Goal: Task Accomplishment & Management: Use online tool/utility

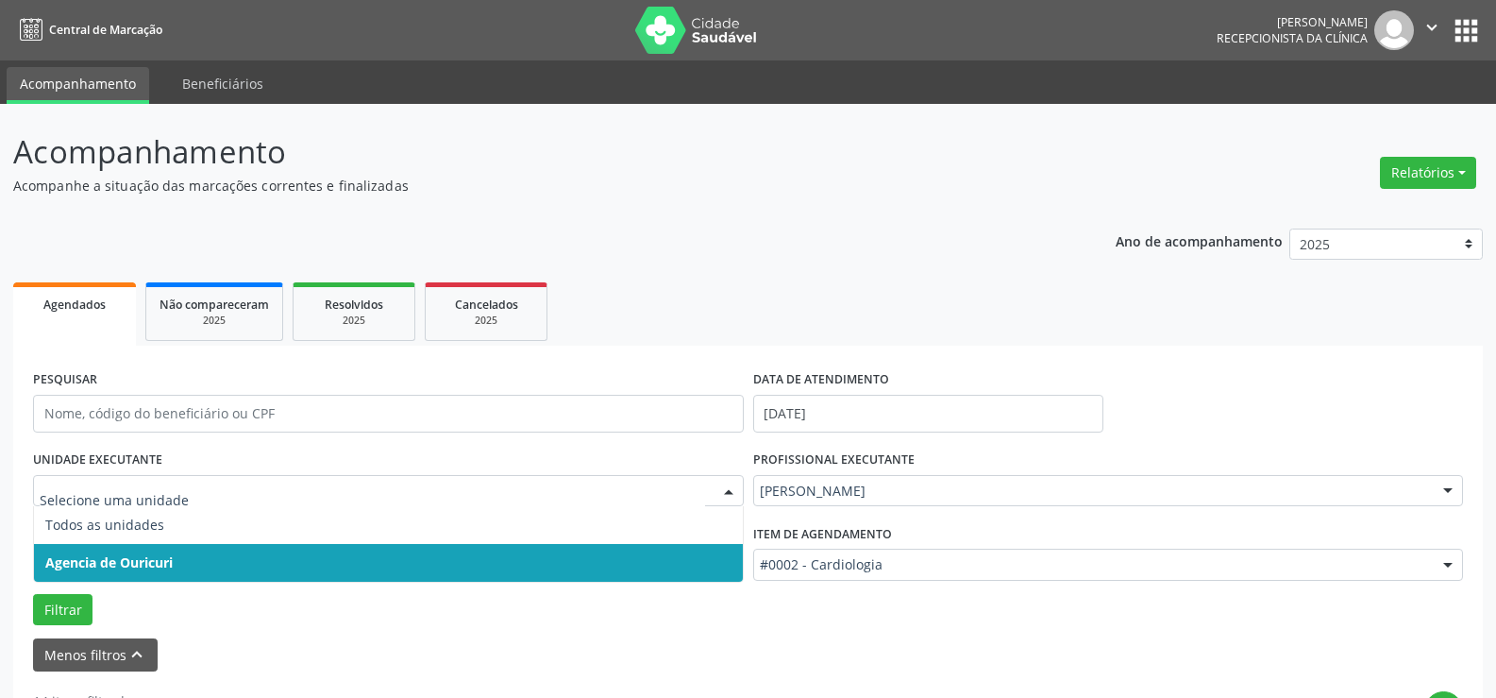
click at [221, 544] on span "Agencia de Ouricuri" at bounding box center [388, 563] width 709 height 38
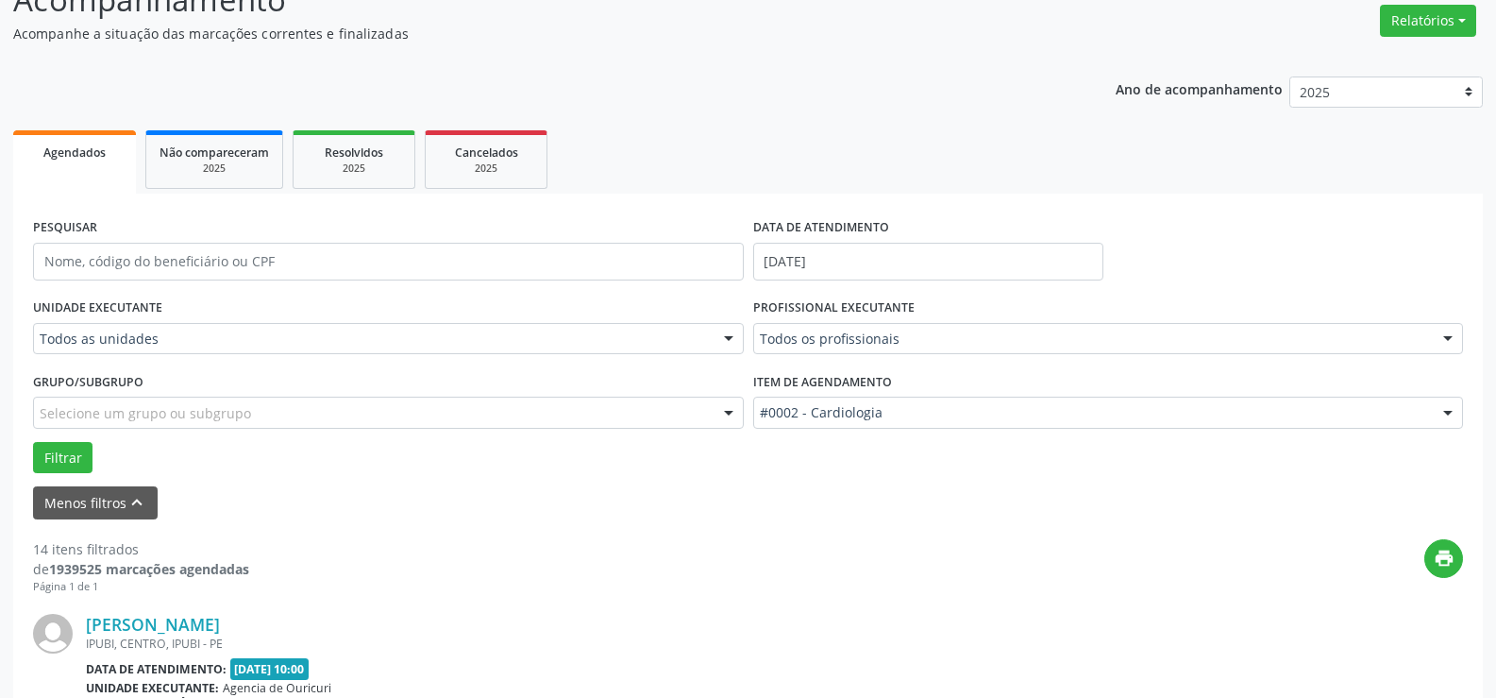
scroll to position [152, 0]
click at [920, 249] on input "[DATE]" at bounding box center [928, 262] width 350 height 38
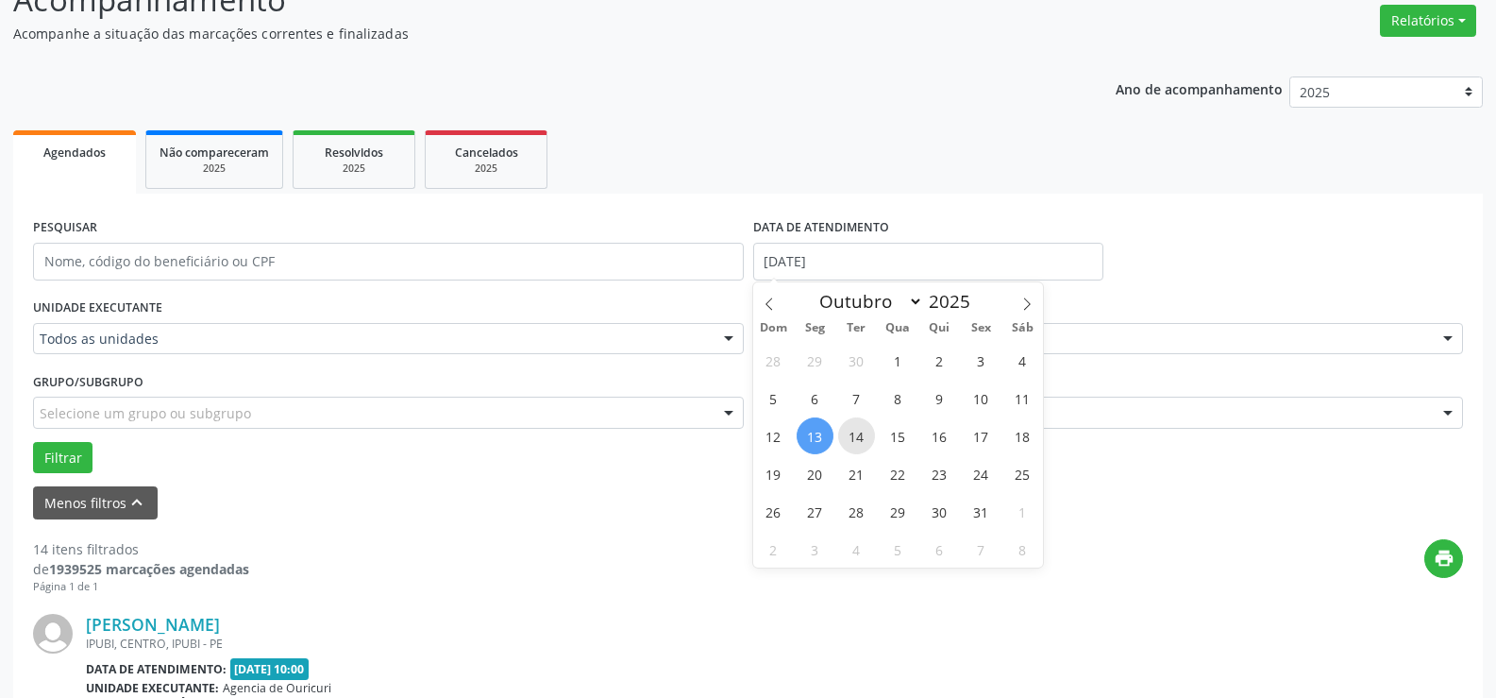
click at [860, 439] on span "14" at bounding box center [856, 435] width 37 height 37
type input "[DATE]"
click at [860, 439] on span "14" at bounding box center [856, 435] width 37 height 37
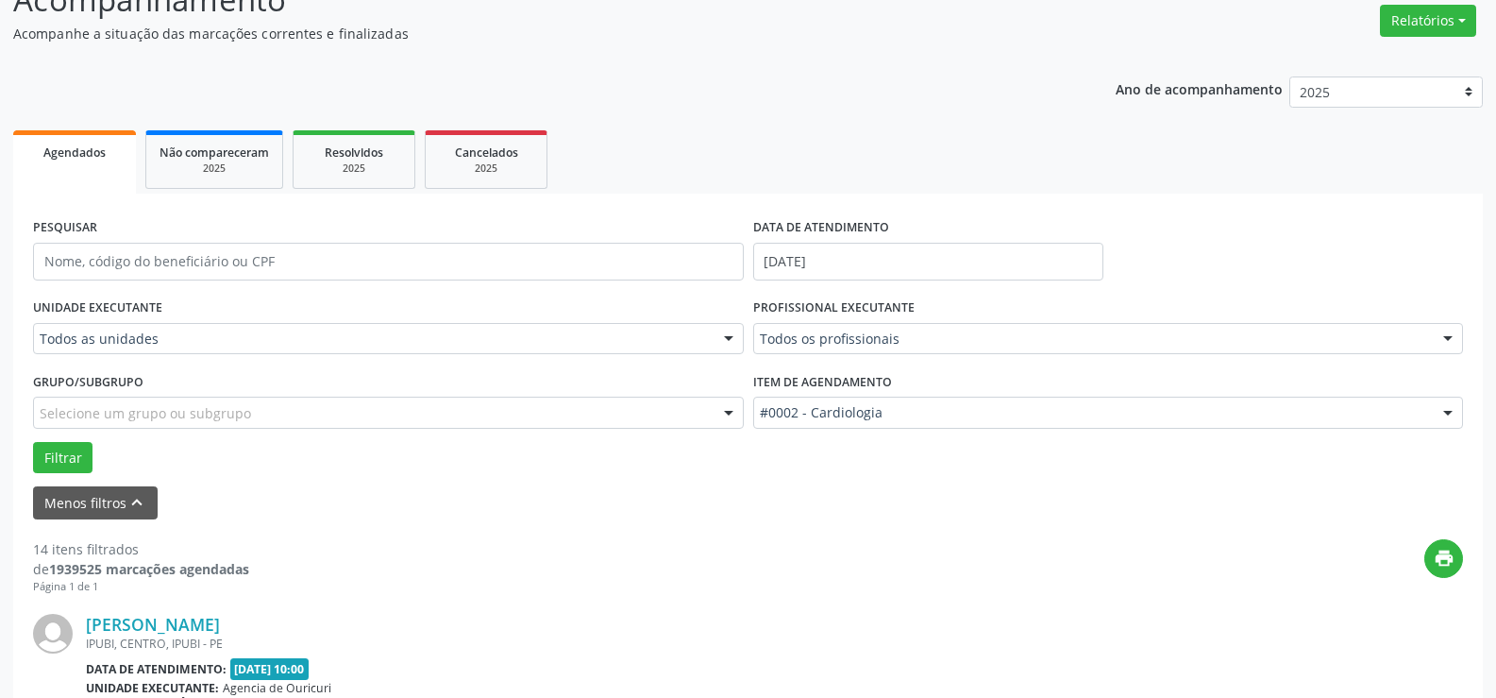
click at [952, 319] on div "PROFISSIONAL EXECUTANTE Todos os profissionais Todos os profissionais [PERSON_N…" at bounding box center [1109, 331] width 720 height 74
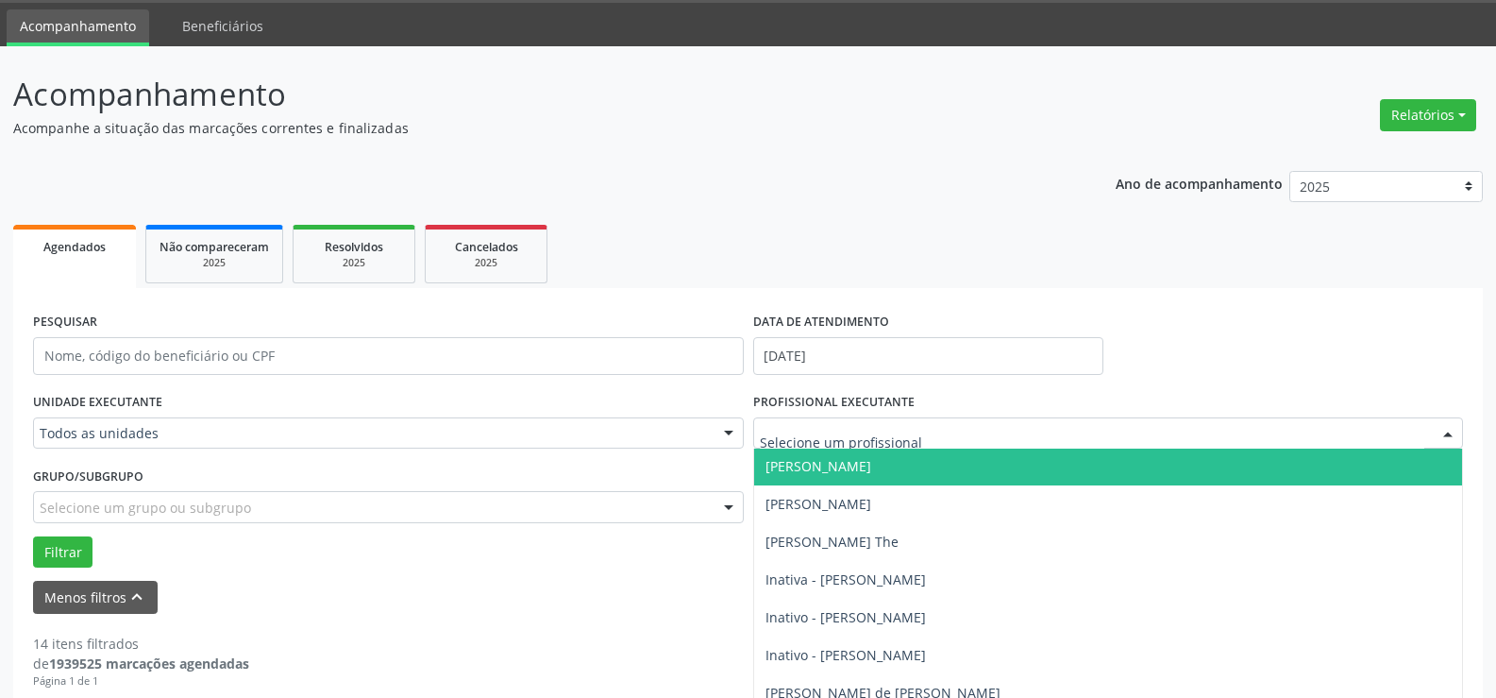
scroll to position [209, 0]
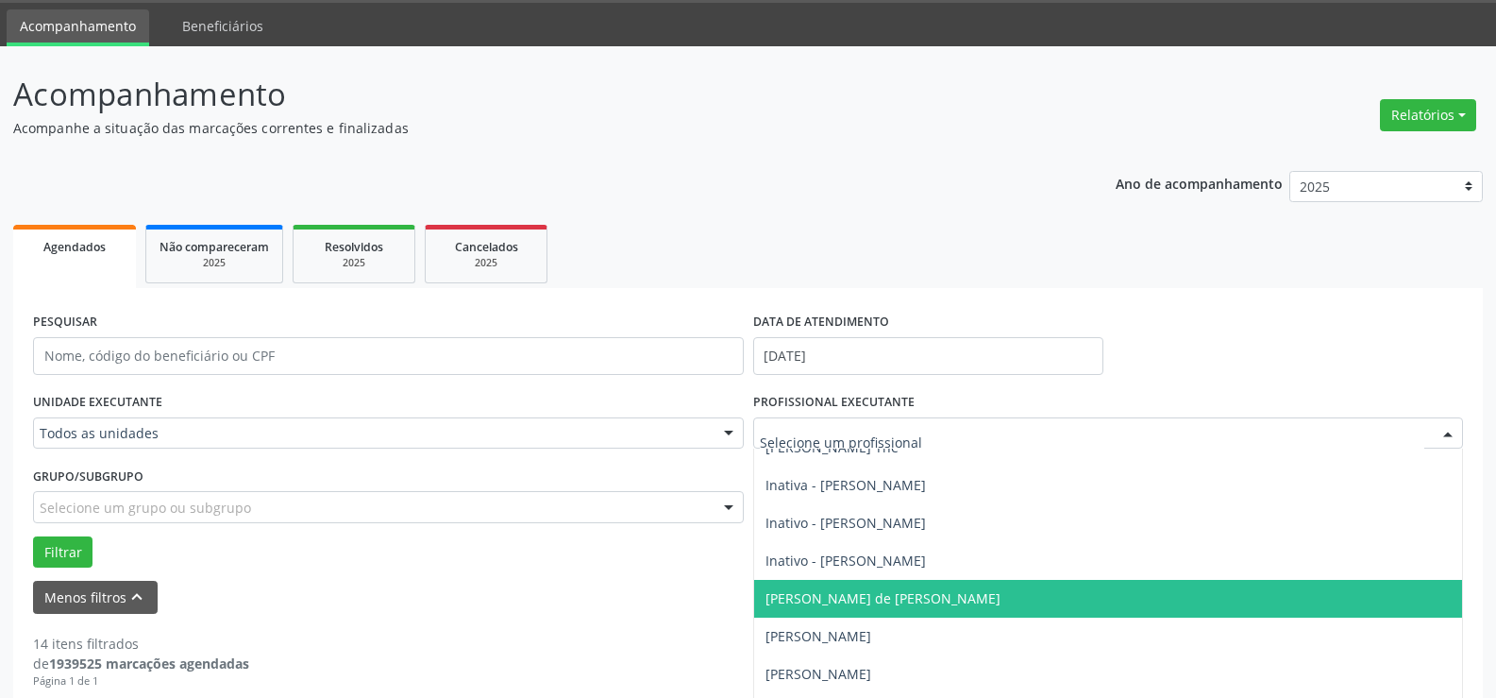
click at [818, 593] on span "[PERSON_NAME] de [PERSON_NAME]" at bounding box center [883, 598] width 235 height 18
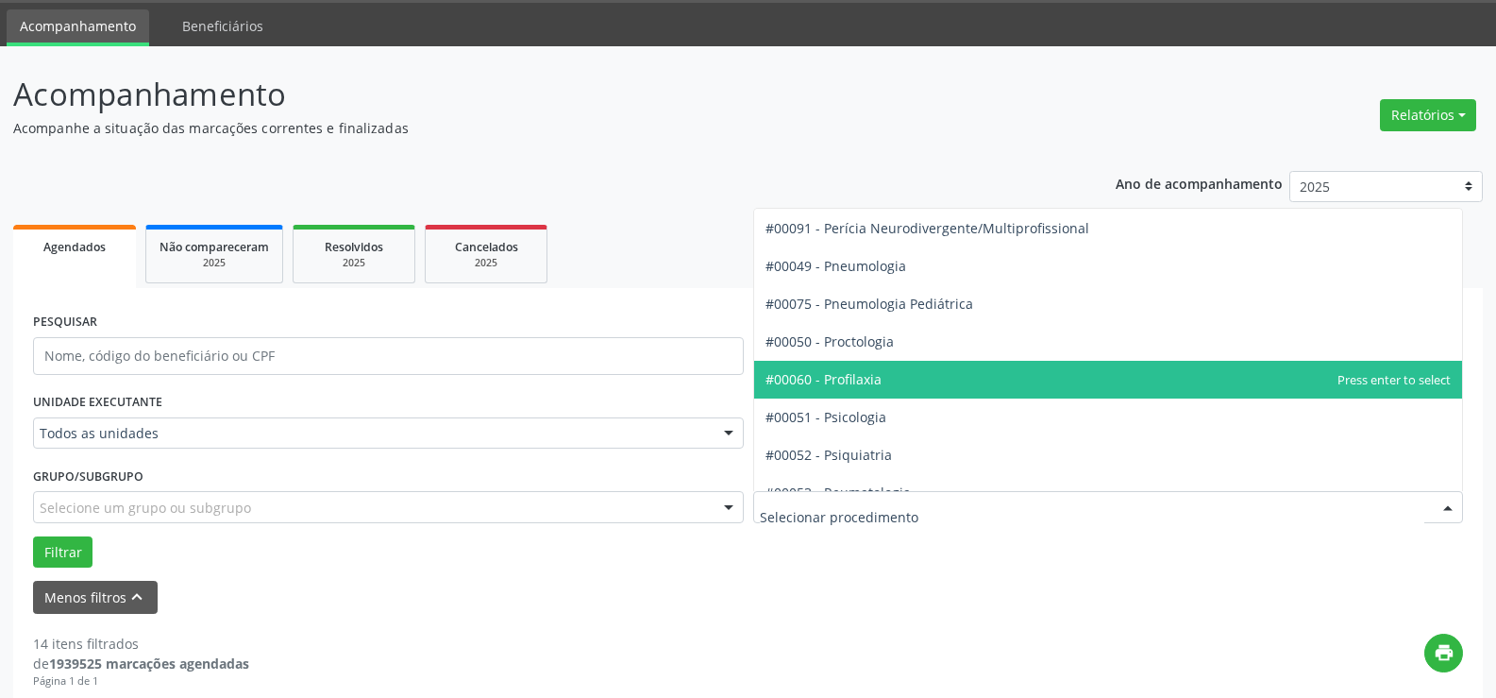
scroll to position [3209, 0]
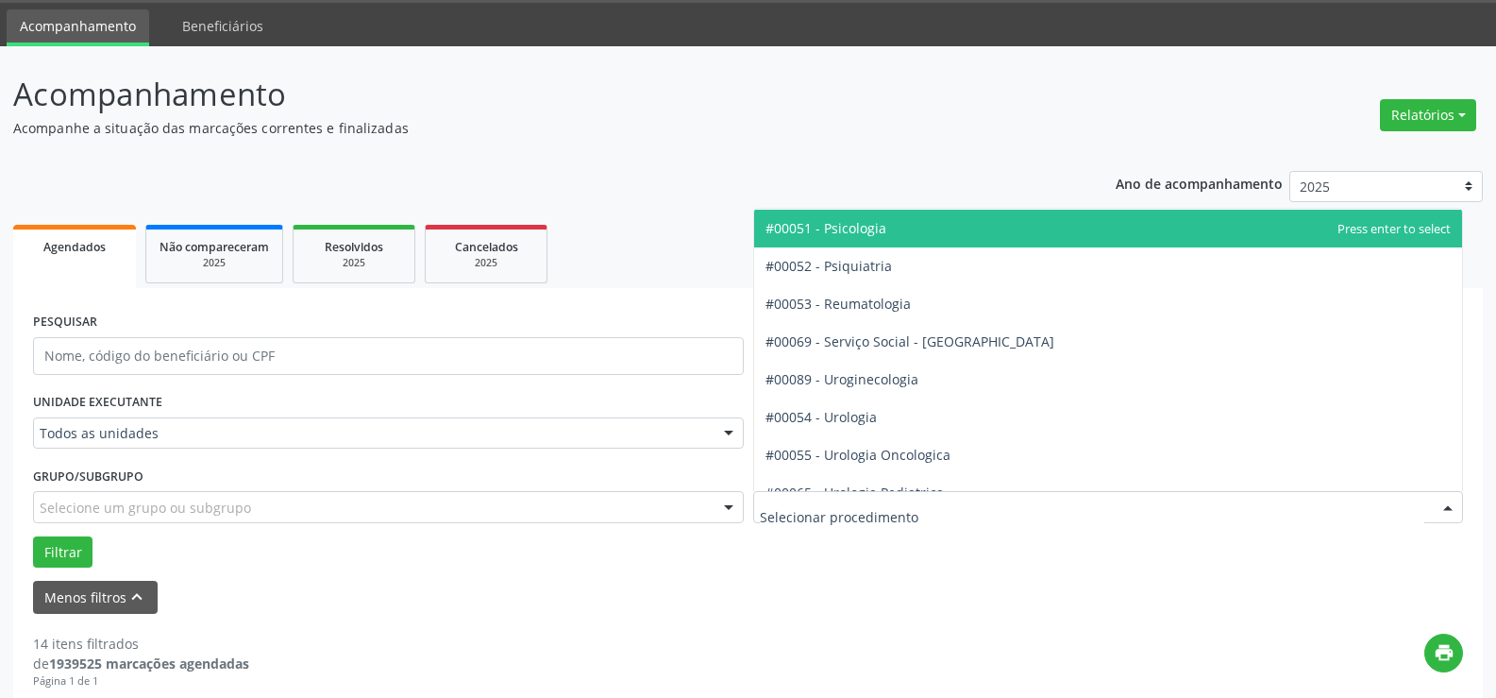
click at [887, 226] on span "#00051 - Psicologia" at bounding box center [1108, 229] width 709 height 38
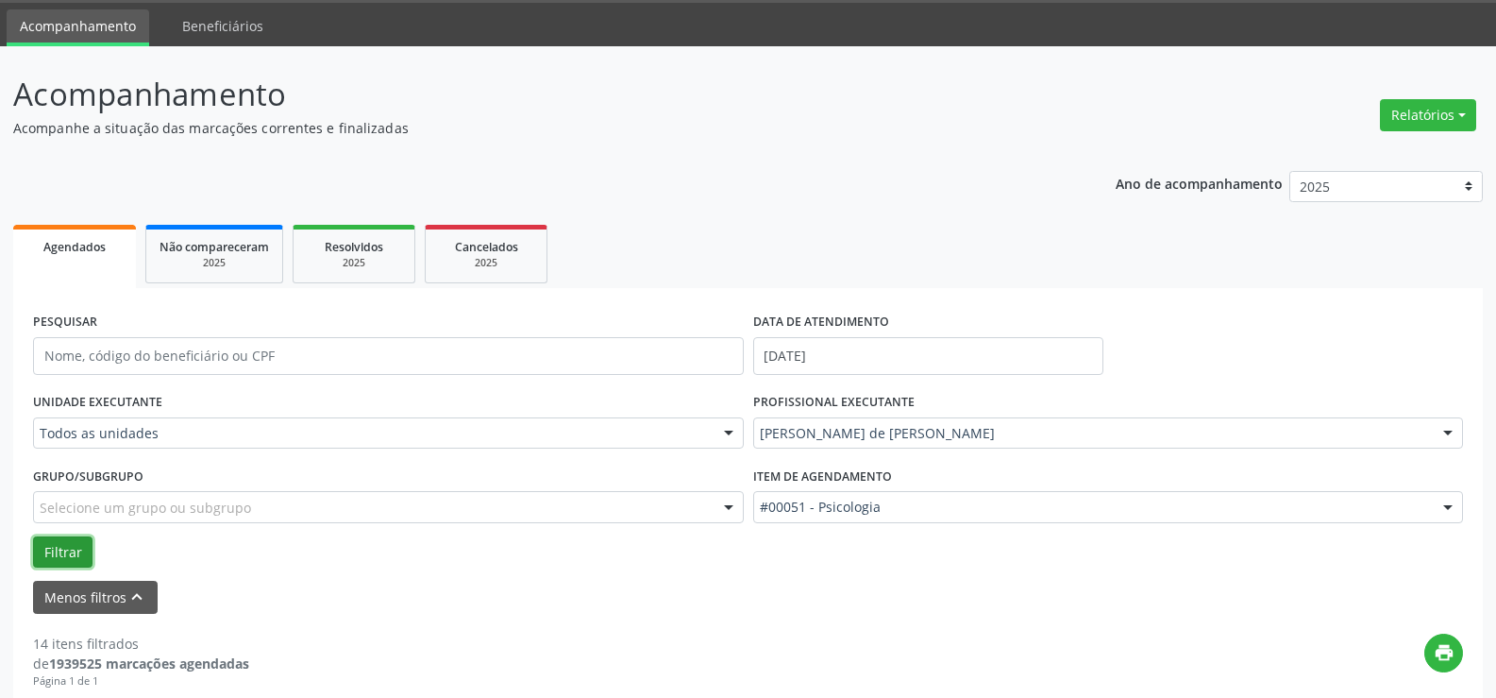
click at [58, 544] on button "Filtrar" at bounding box center [62, 552] width 59 height 32
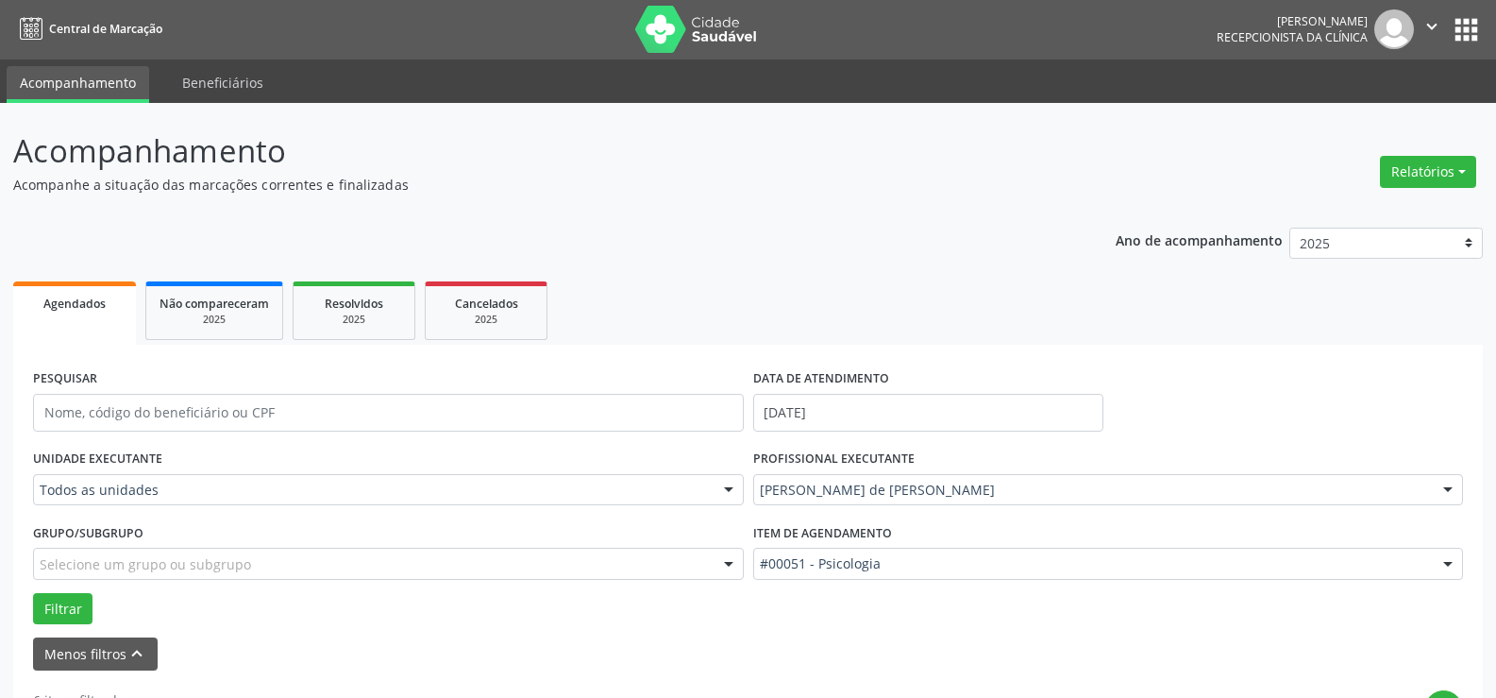
scroll to position [0, 0]
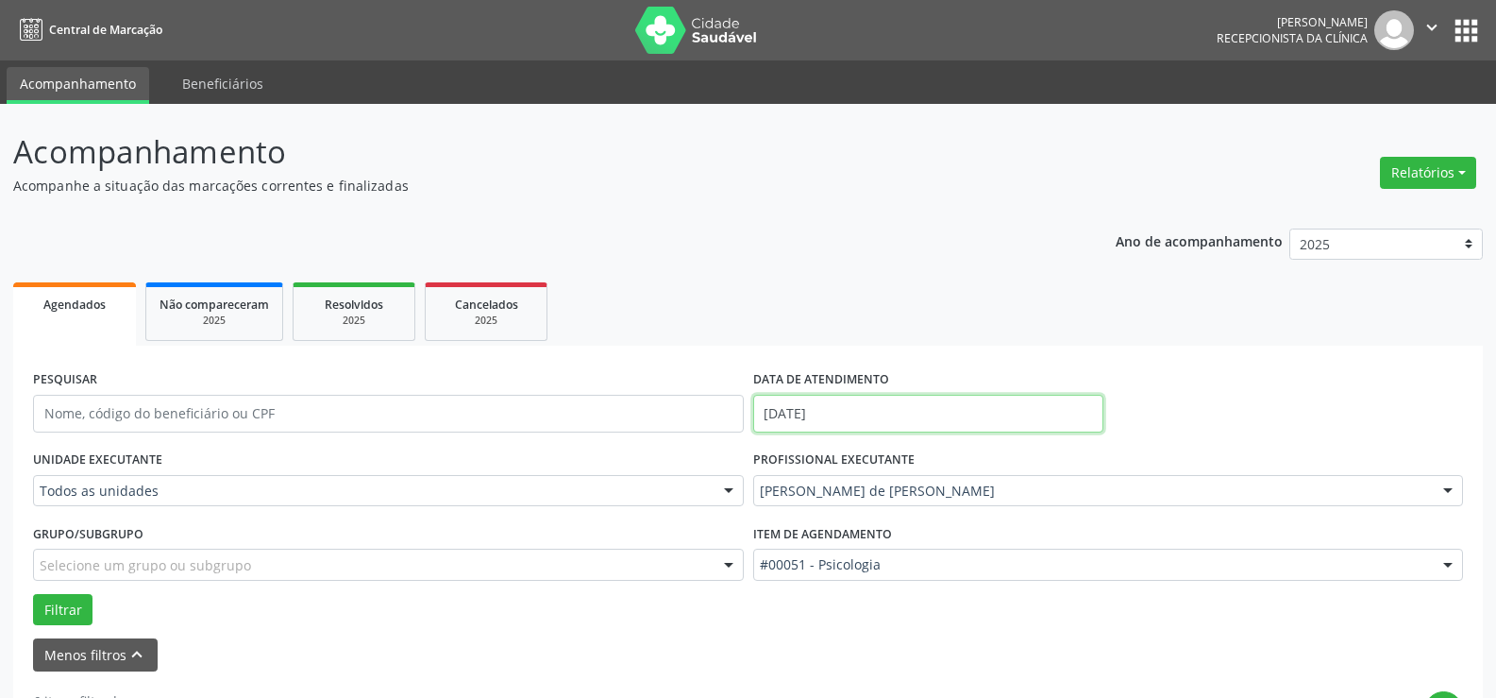
click at [937, 408] on input "[DATE]" at bounding box center [928, 414] width 350 height 38
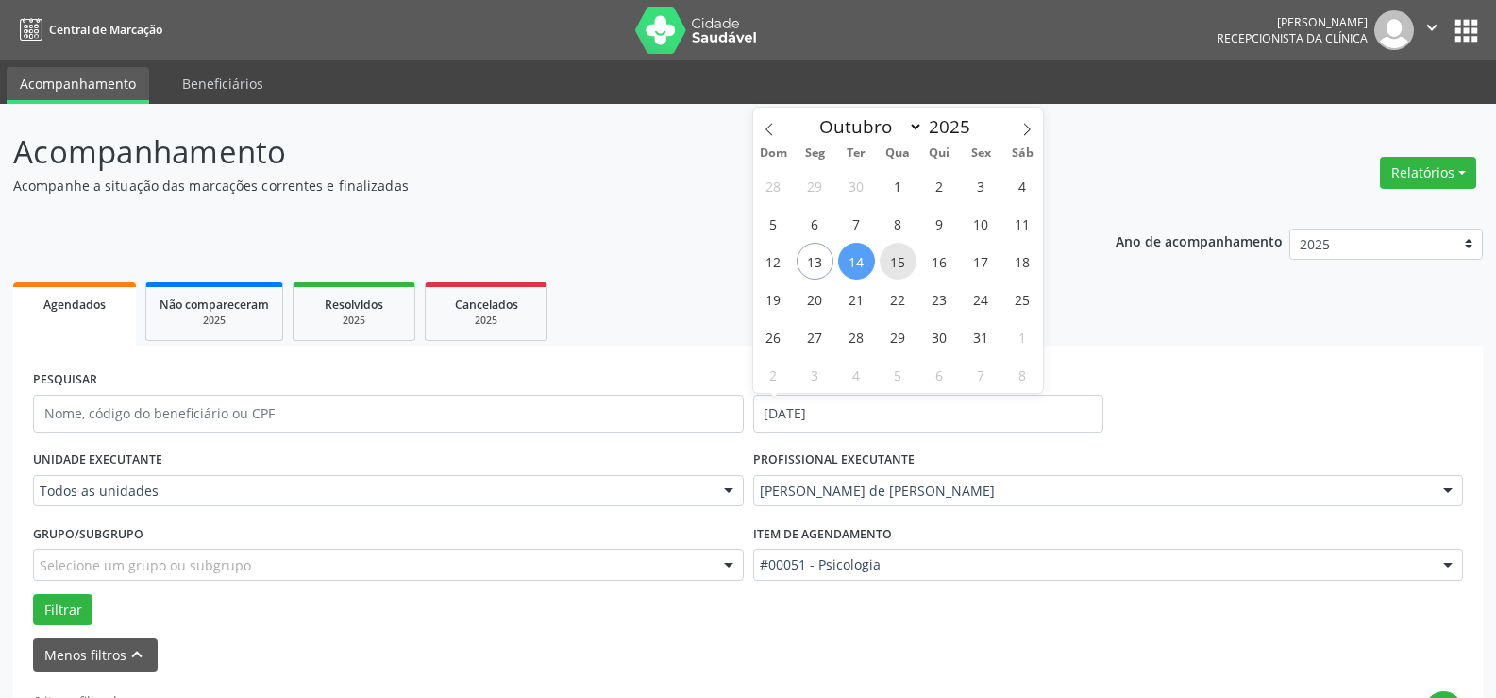
click at [904, 270] on span "15" at bounding box center [898, 261] width 37 height 37
type input "[DATE]"
click at [904, 270] on span "15" at bounding box center [898, 261] width 37 height 37
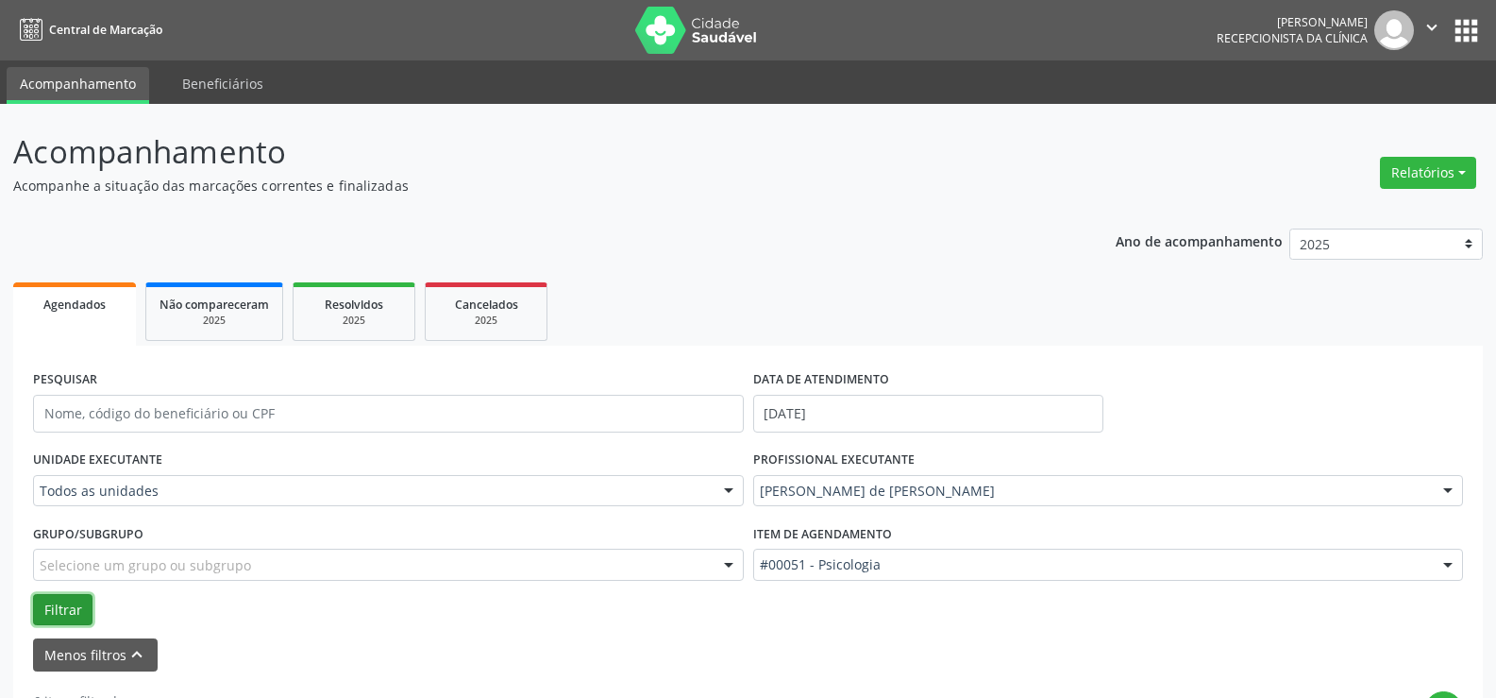
click at [79, 609] on button "Filtrar" at bounding box center [62, 610] width 59 height 32
click at [1021, 399] on input "[DATE]" at bounding box center [928, 414] width 350 height 38
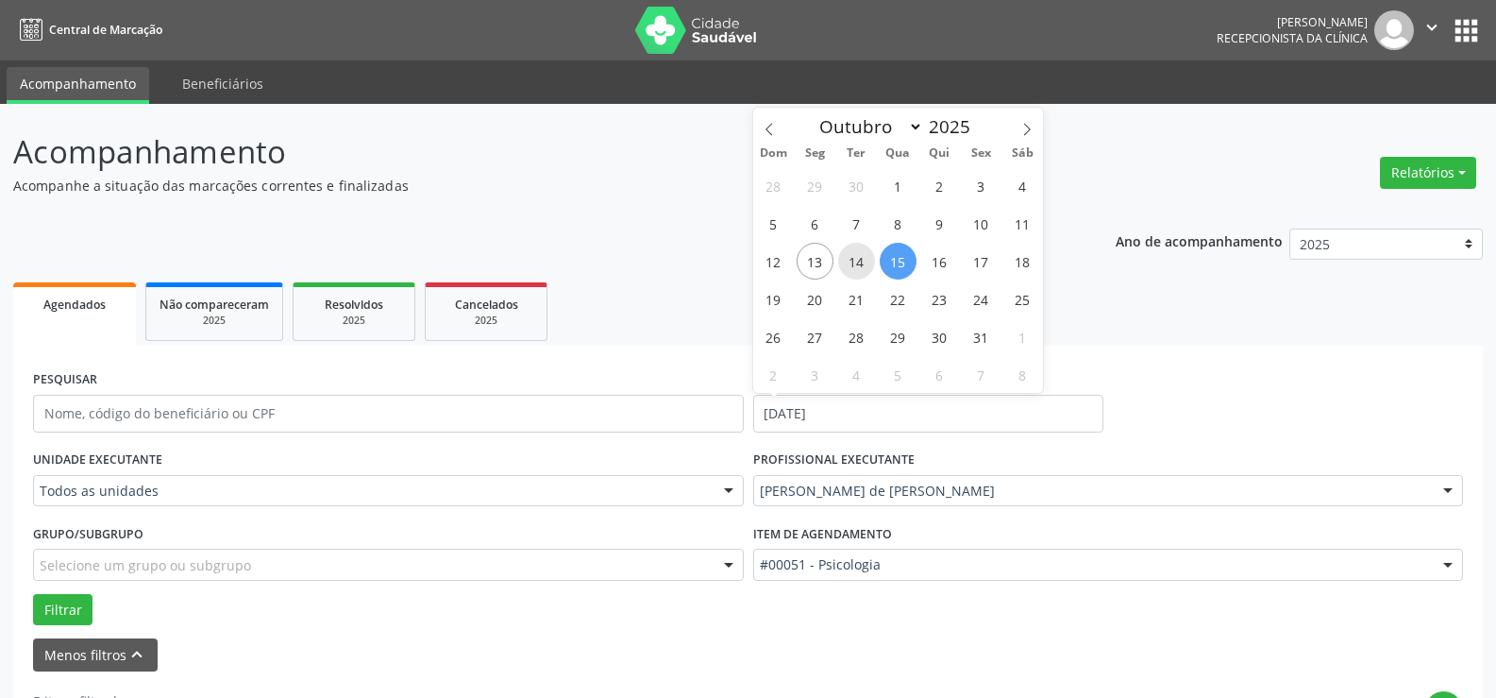
click at [862, 250] on span "14" at bounding box center [856, 261] width 37 height 37
type input "[DATE]"
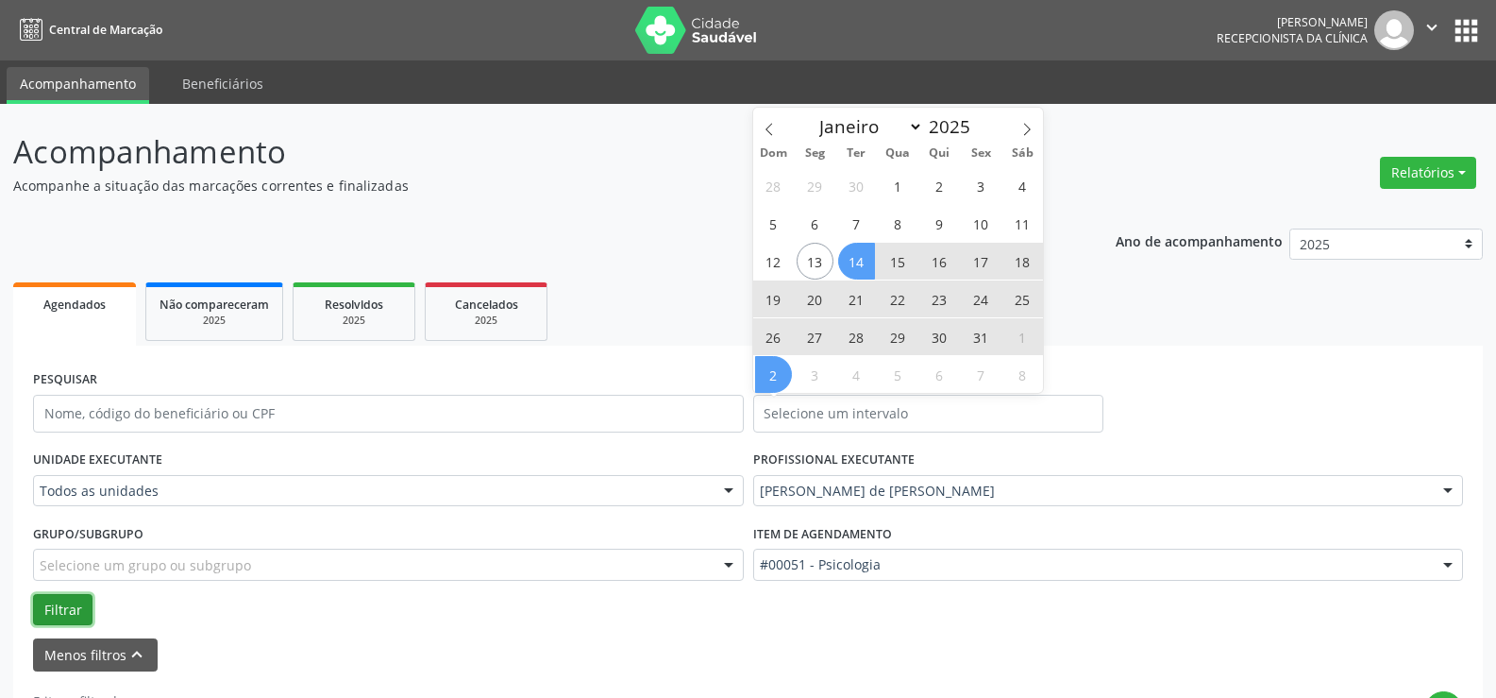
select select "9"
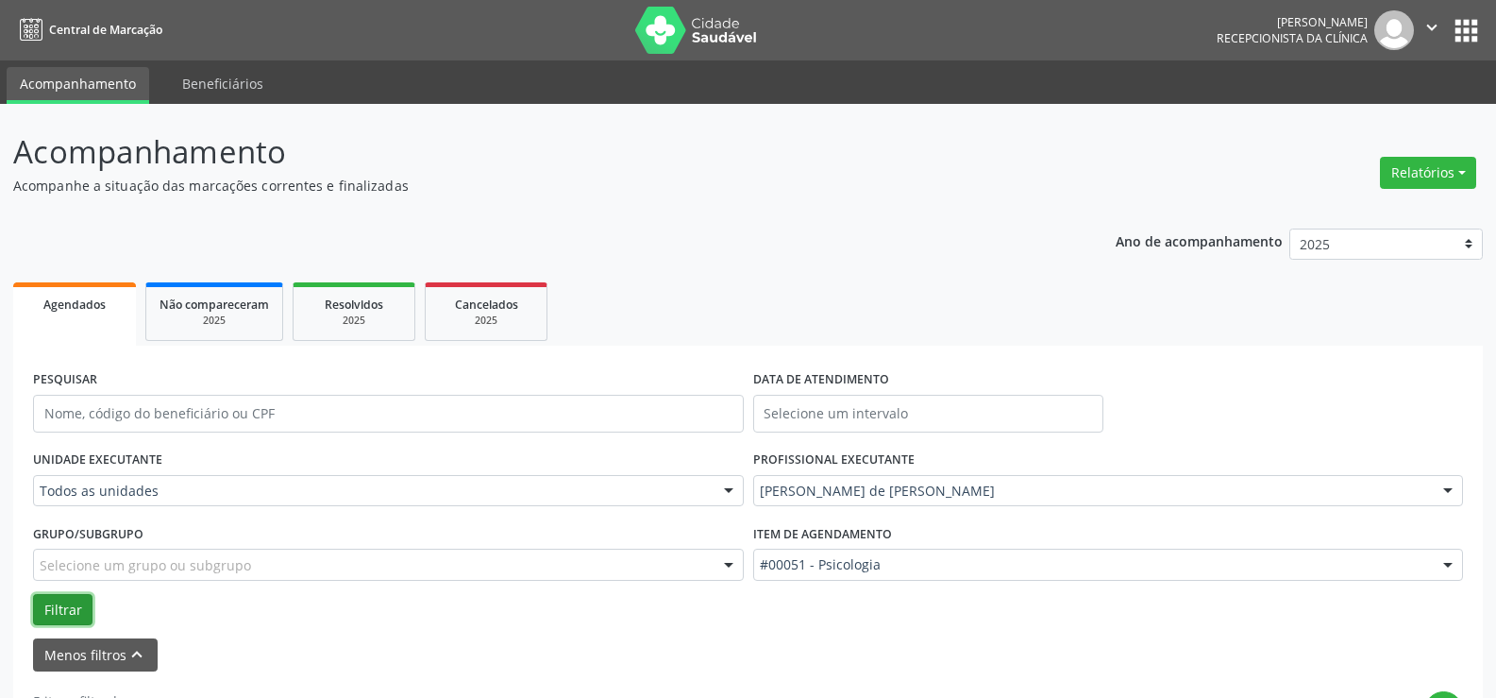
click at [62, 618] on button "Filtrar" at bounding box center [62, 610] width 59 height 32
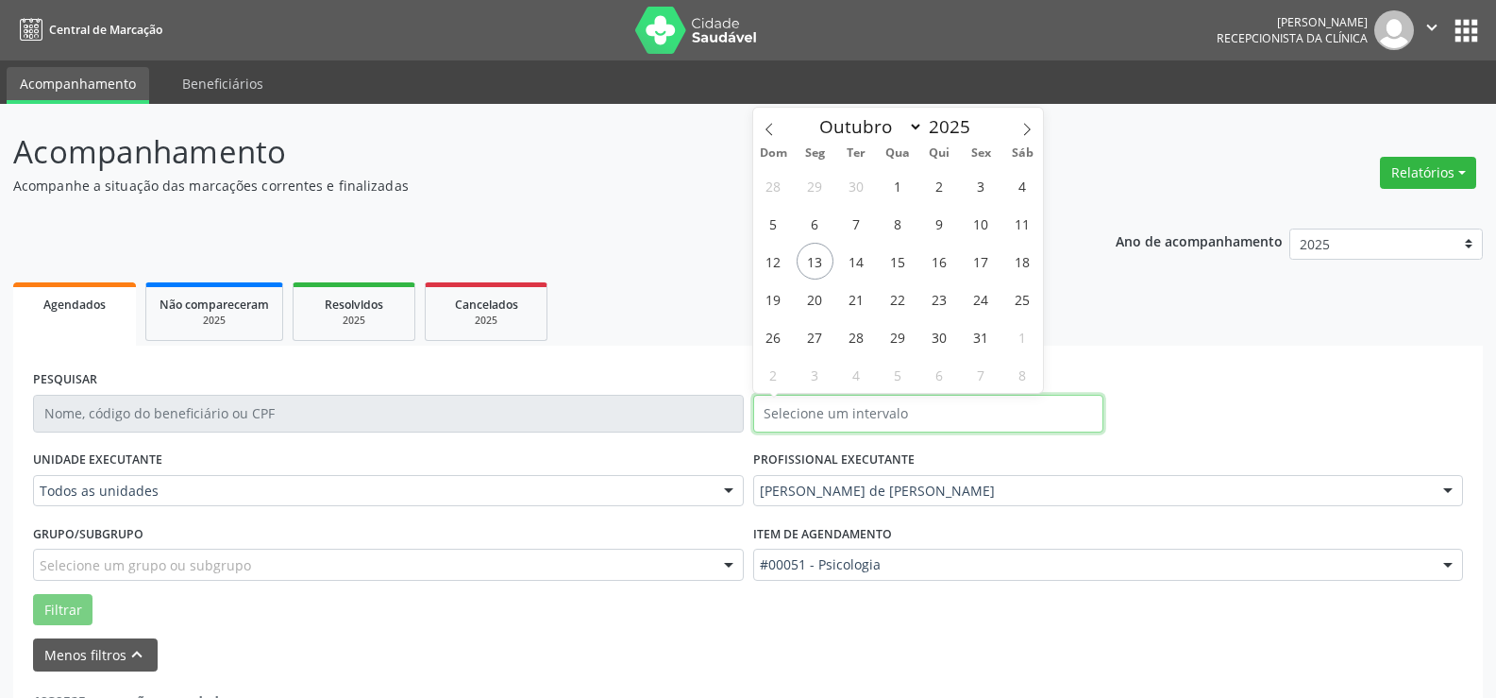
click at [878, 412] on input "text" at bounding box center [928, 414] width 350 height 38
click at [856, 267] on span "14" at bounding box center [856, 261] width 37 height 37
type input "[DATE]"
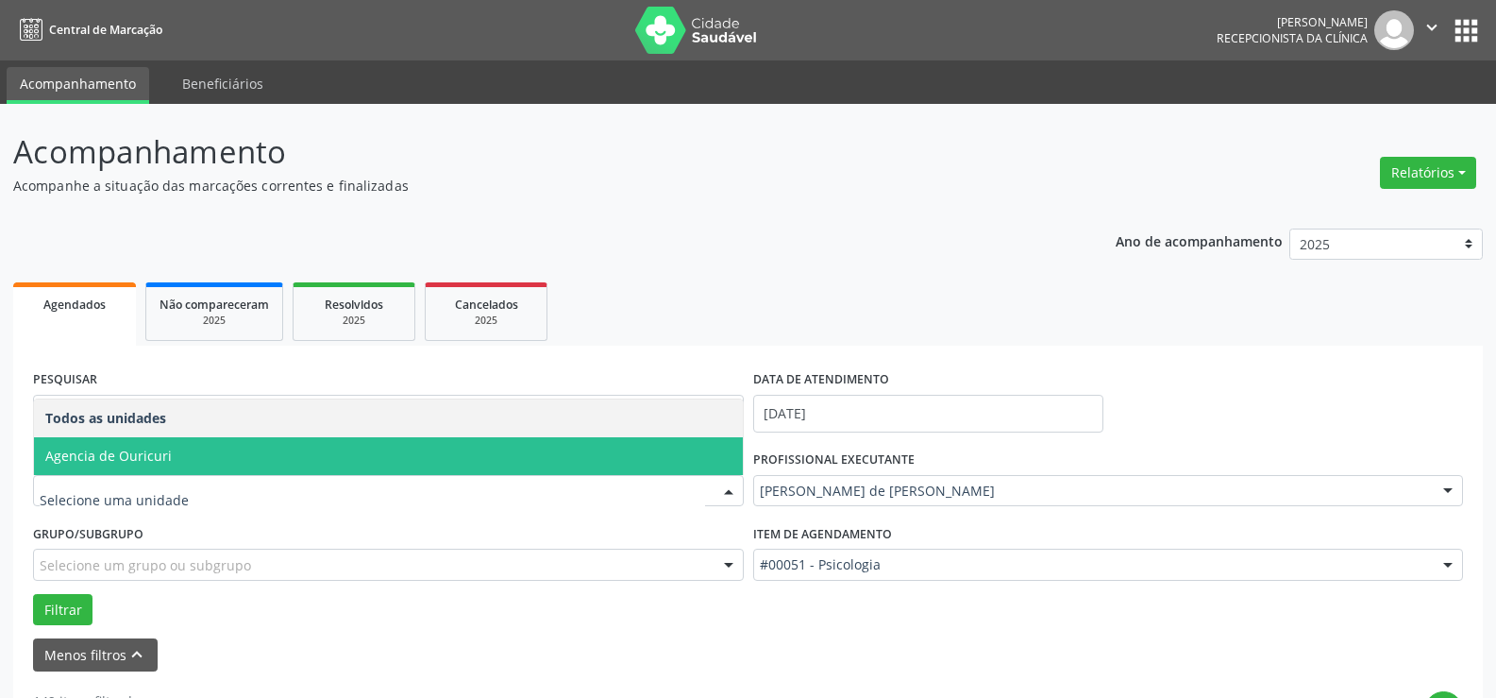
click at [194, 452] on span "Agencia de Ouricuri" at bounding box center [388, 456] width 709 height 38
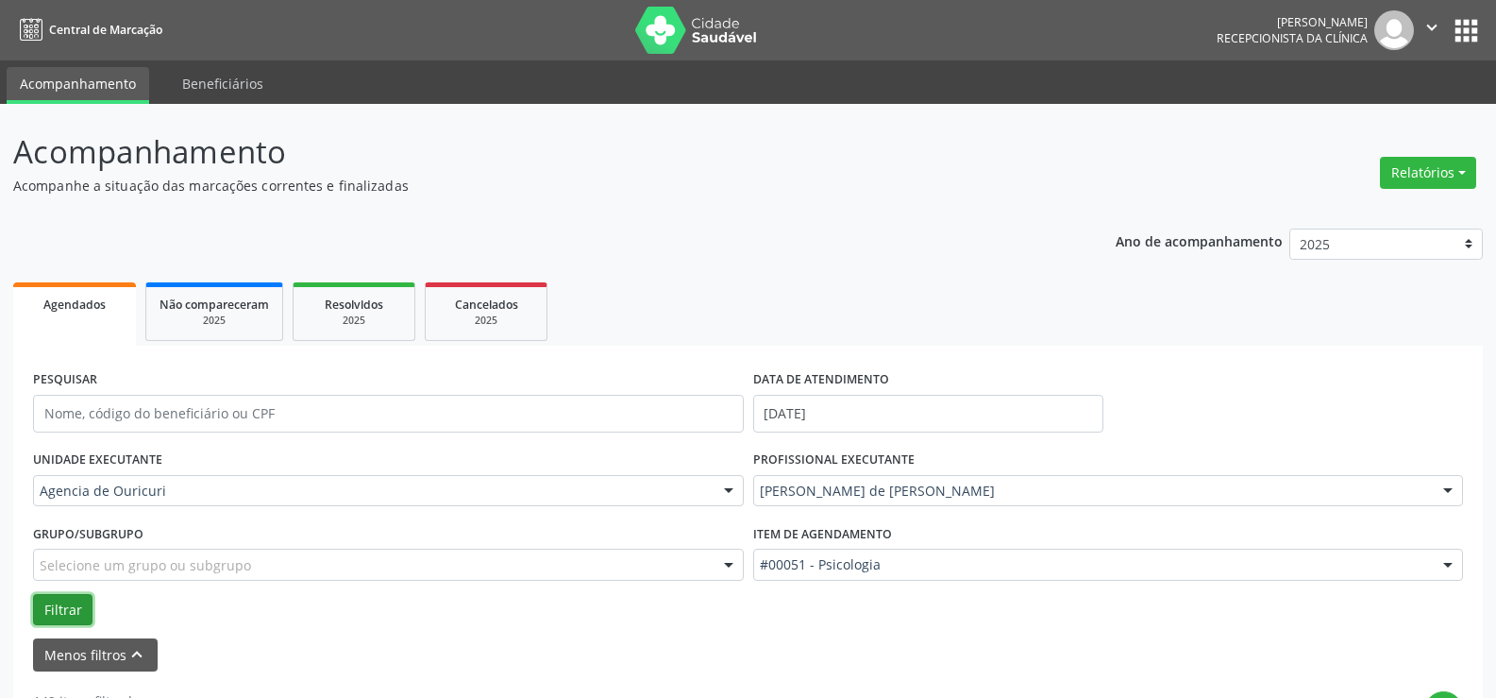
click at [66, 595] on button "Filtrar" at bounding box center [62, 610] width 59 height 32
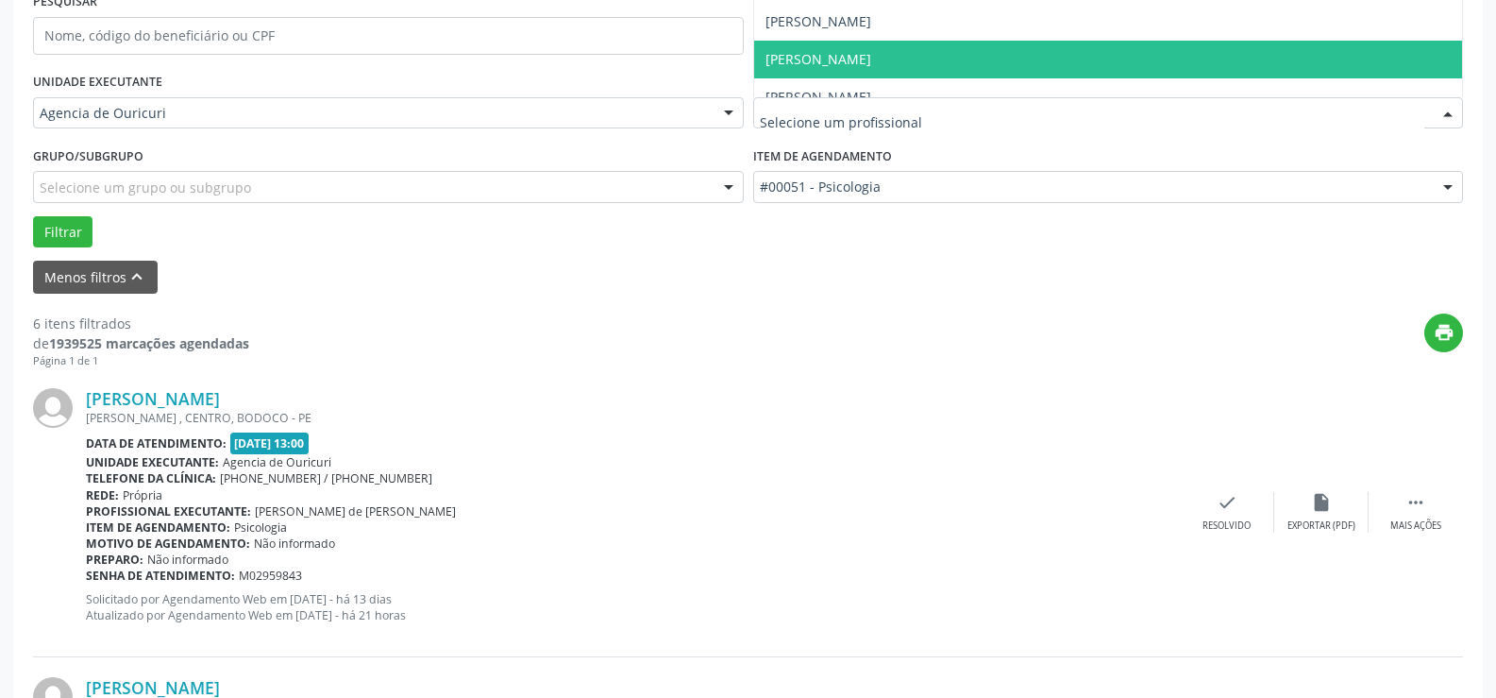
scroll to position [397, 0]
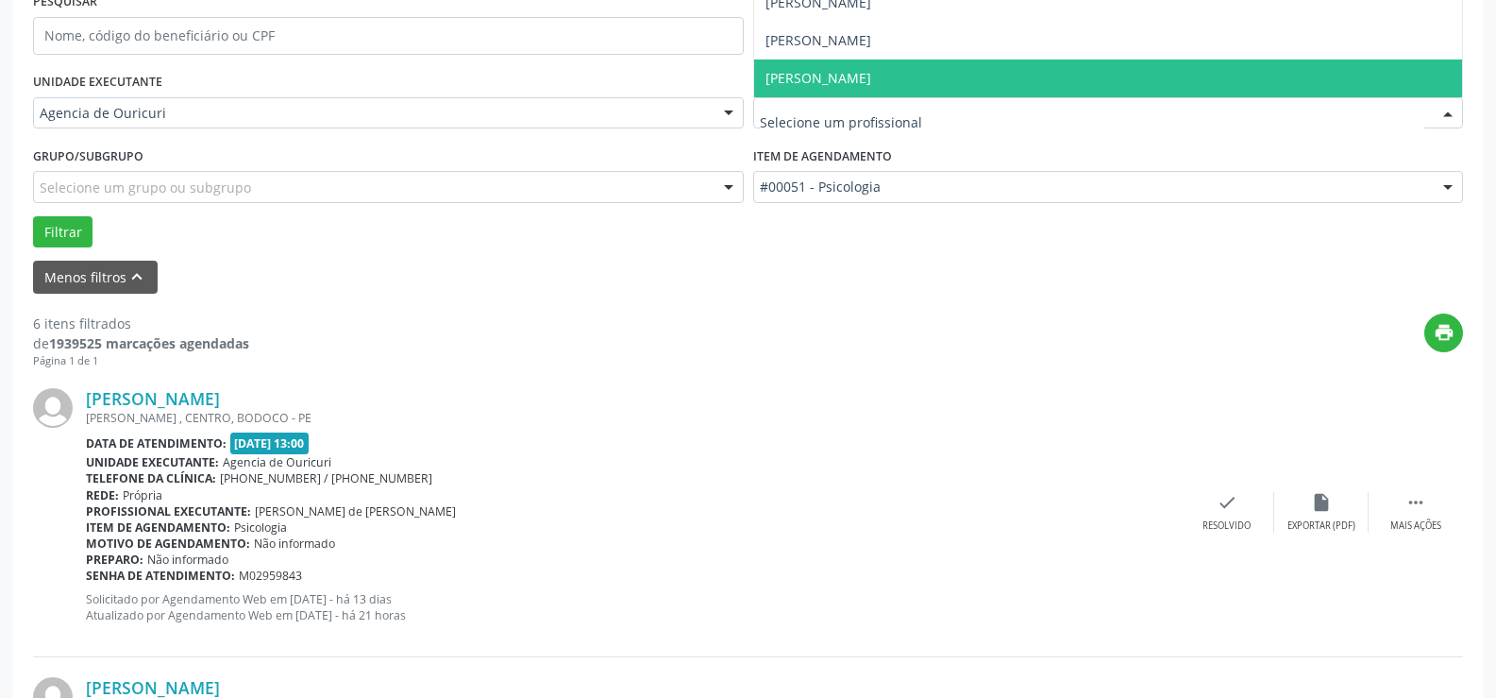
click at [871, 72] on span "[PERSON_NAME]" at bounding box center [819, 78] width 106 height 18
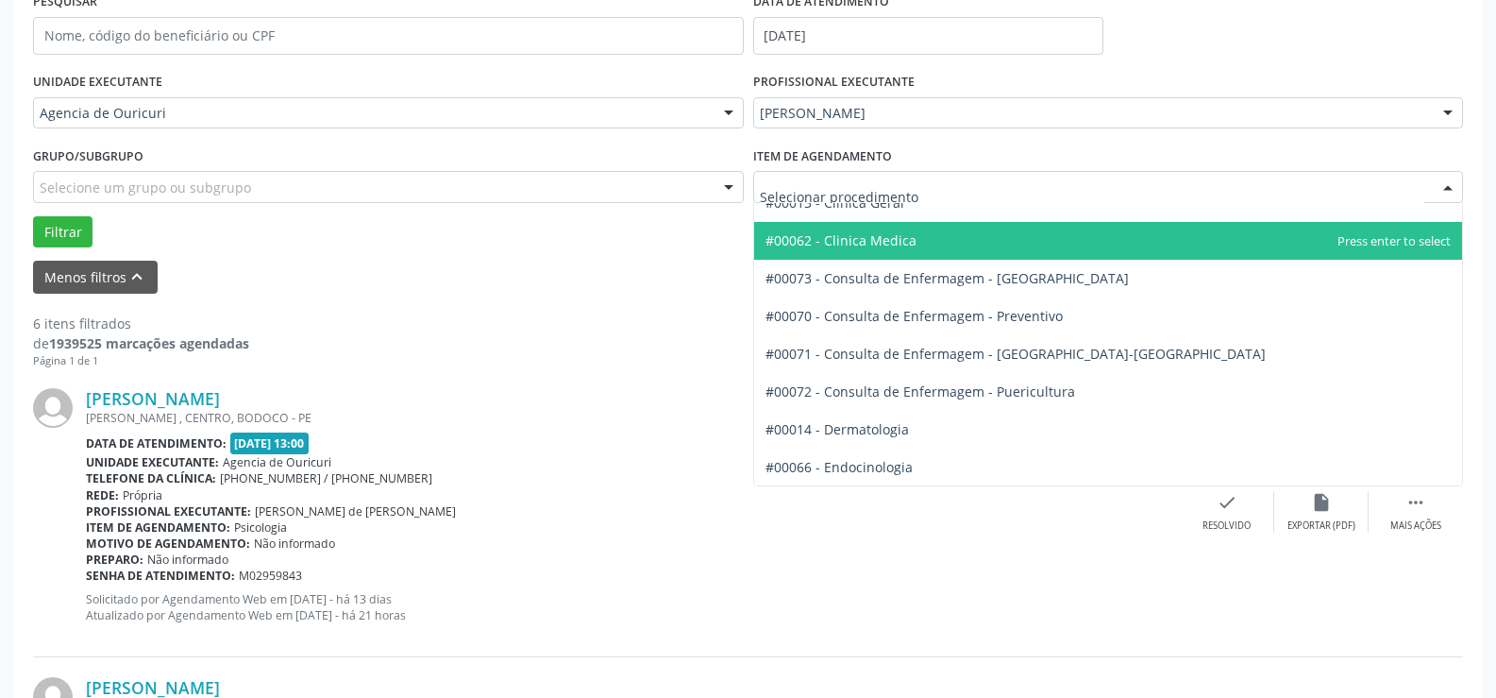
scroll to position [566, 0]
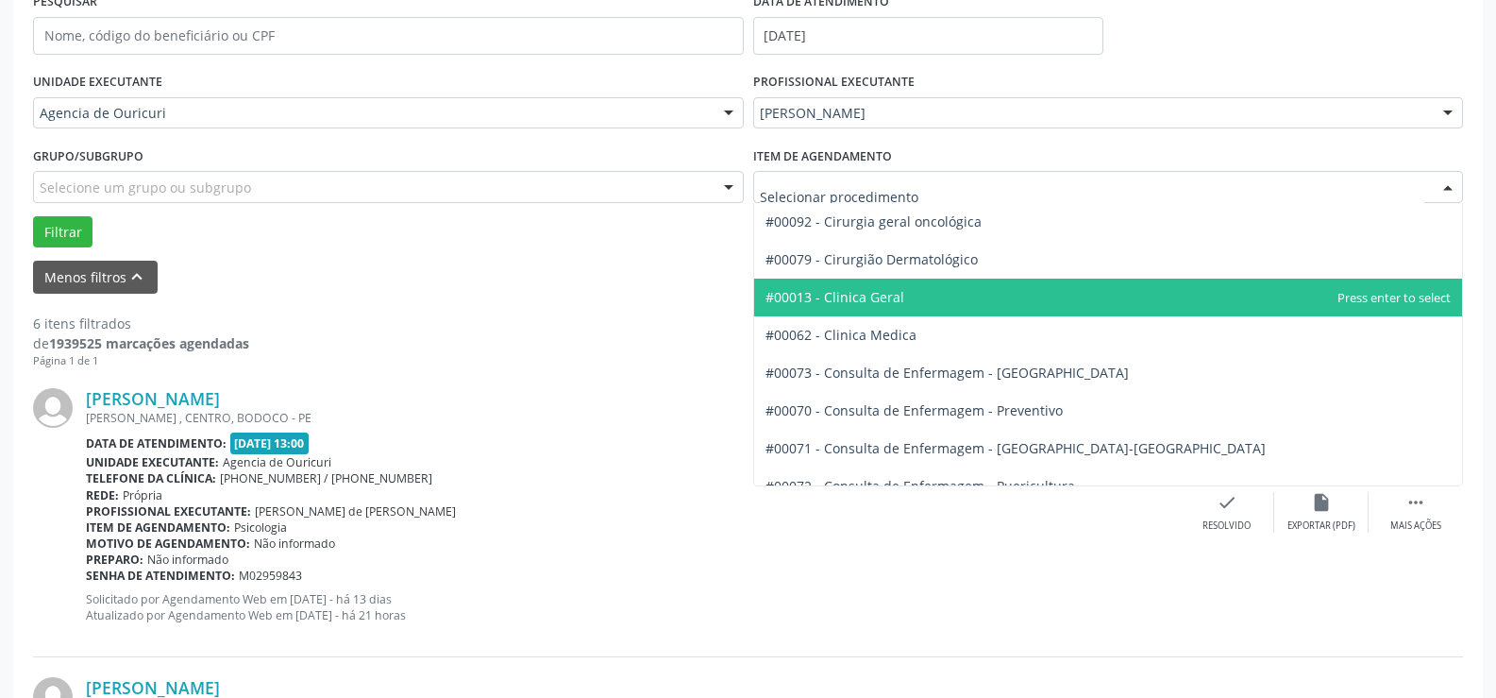
click at [896, 307] on span "#00013 - Clinica Geral" at bounding box center [1108, 298] width 709 height 38
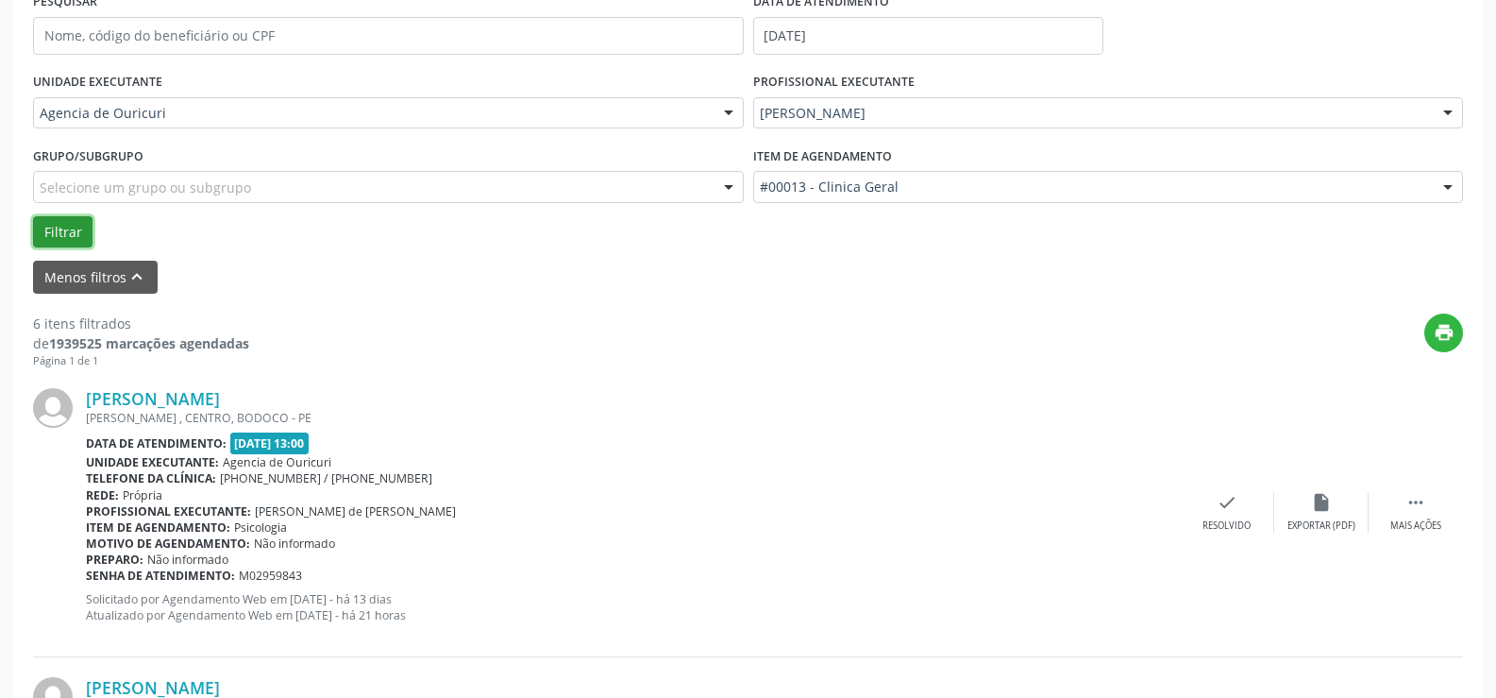
click at [53, 234] on button "Filtrar" at bounding box center [62, 232] width 59 height 32
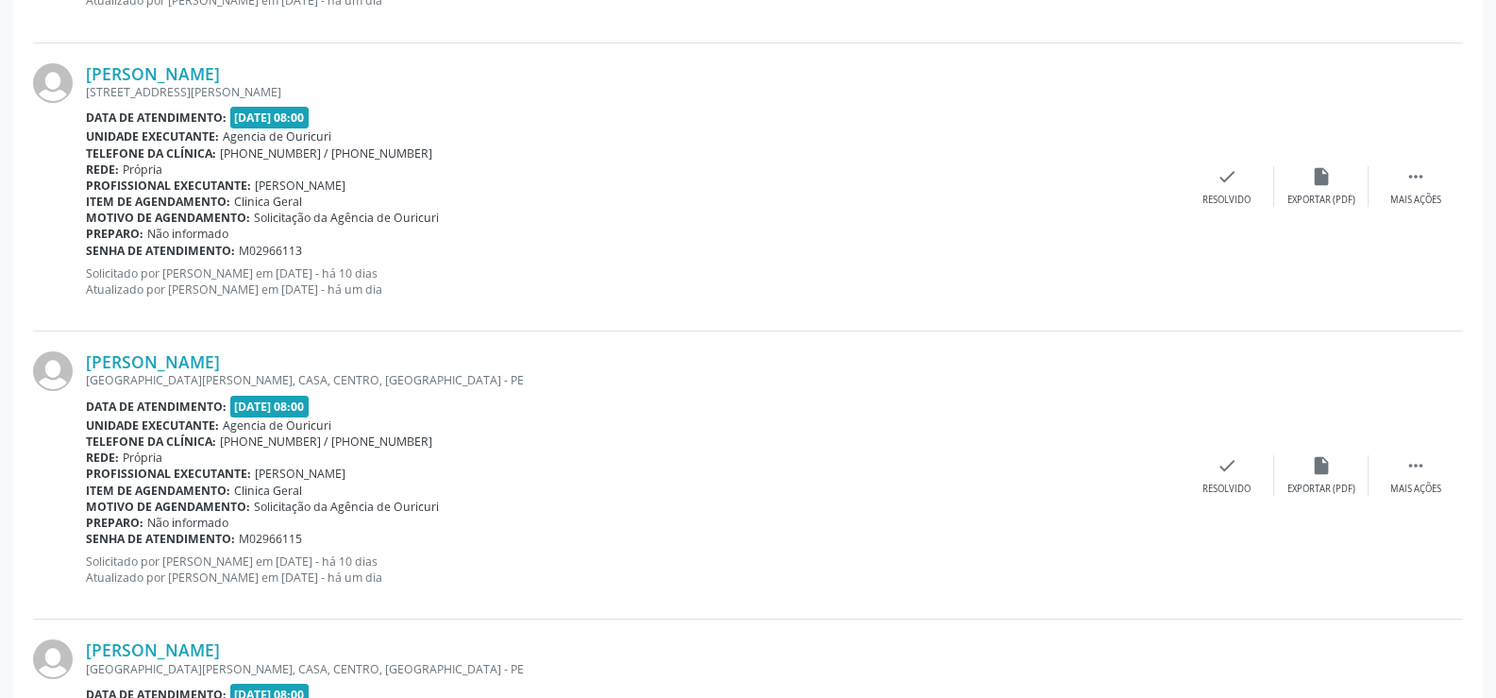
scroll to position [0, 0]
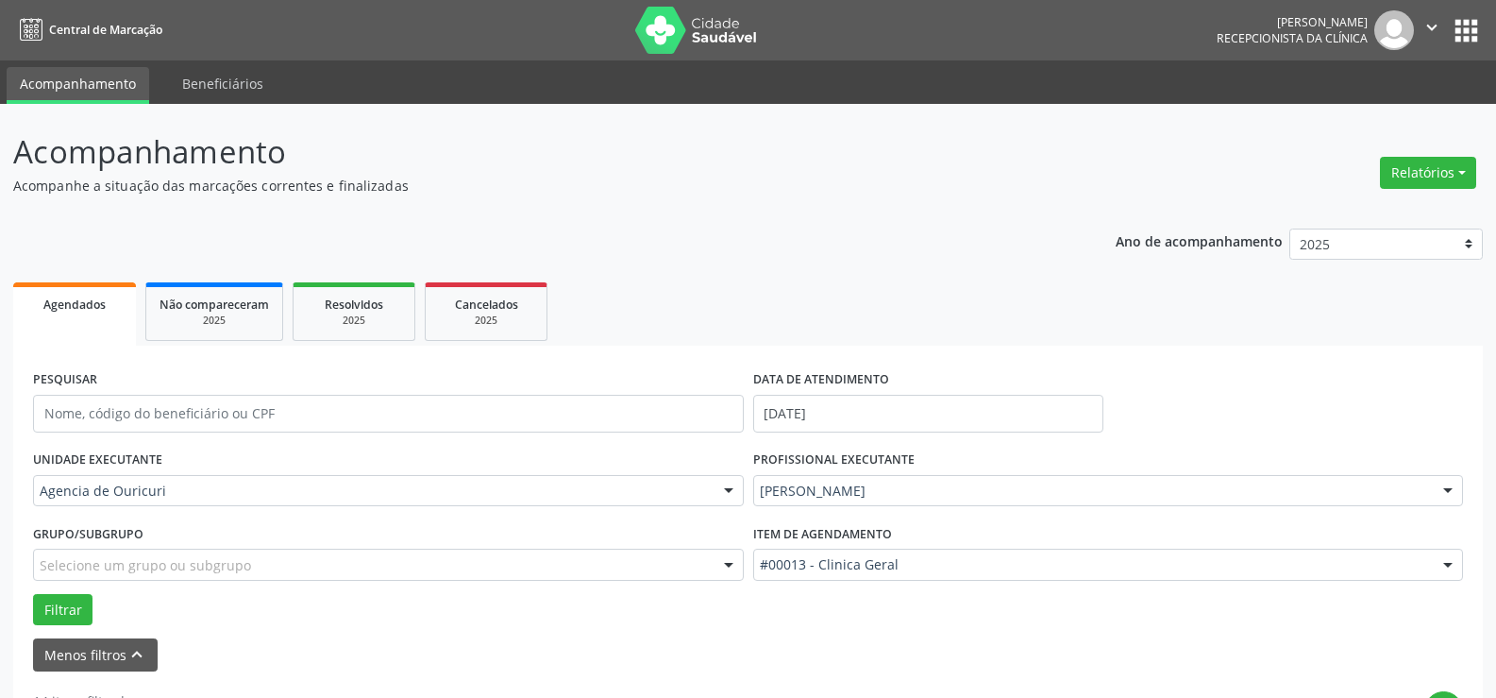
click at [760, 491] on input "text" at bounding box center [760, 500] width 0 height 38
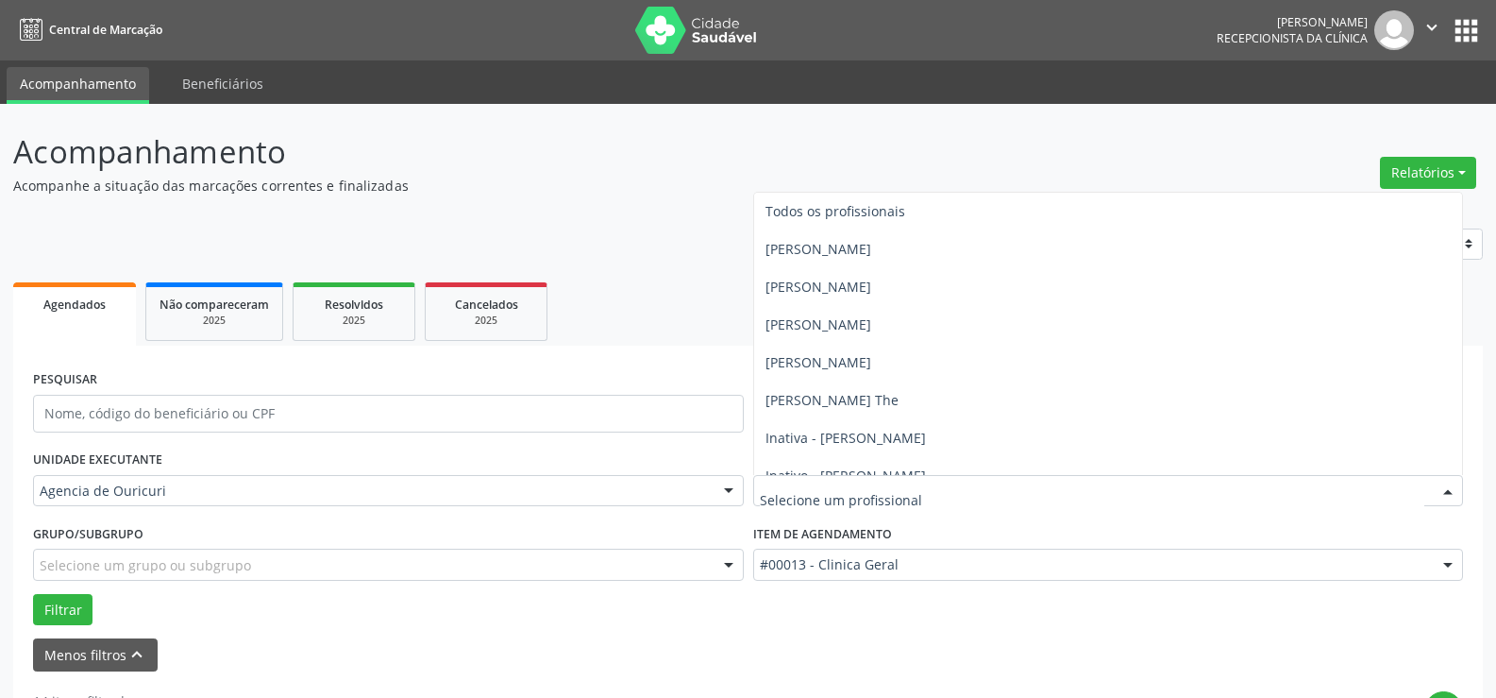
scroll to position [94, 0]
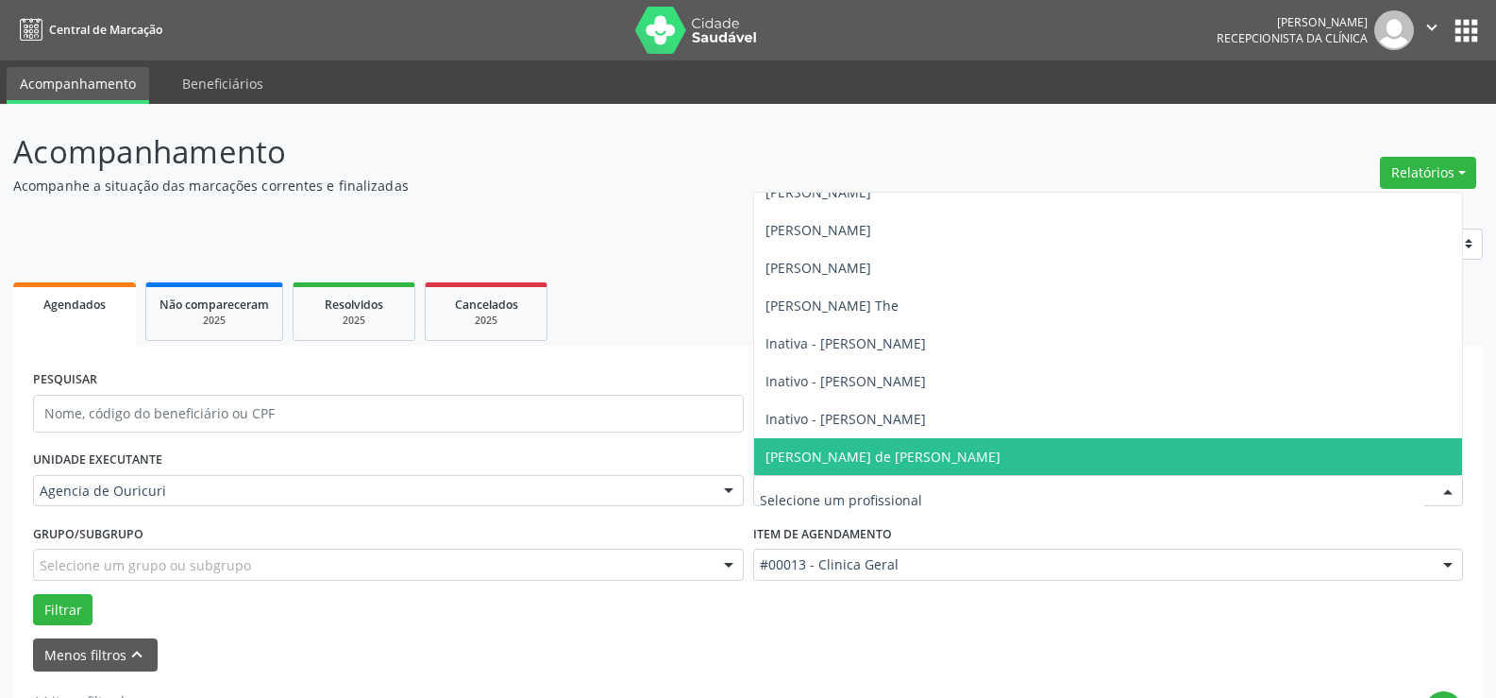
click at [792, 445] on span "[PERSON_NAME] de [PERSON_NAME]" at bounding box center [1108, 457] width 709 height 38
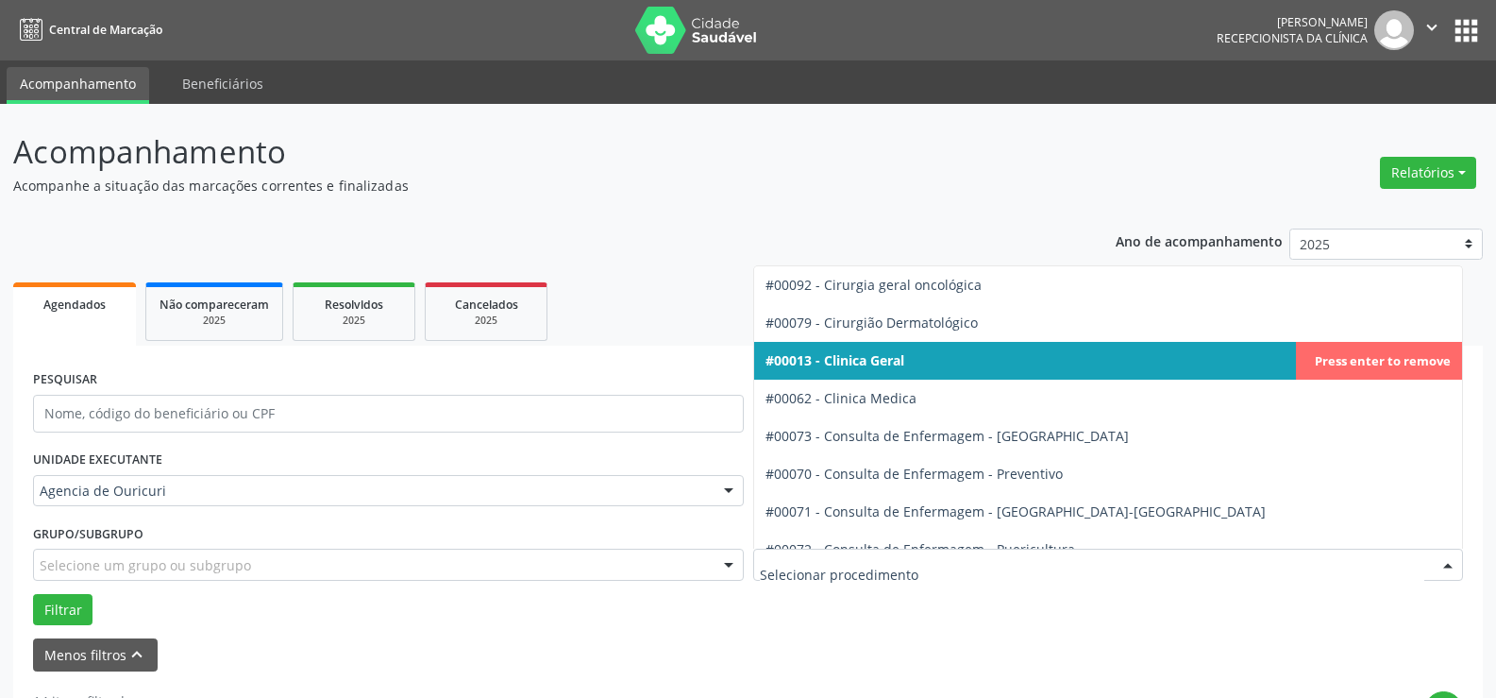
click at [844, 575] on div at bounding box center [1108, 565] width 711 height 32
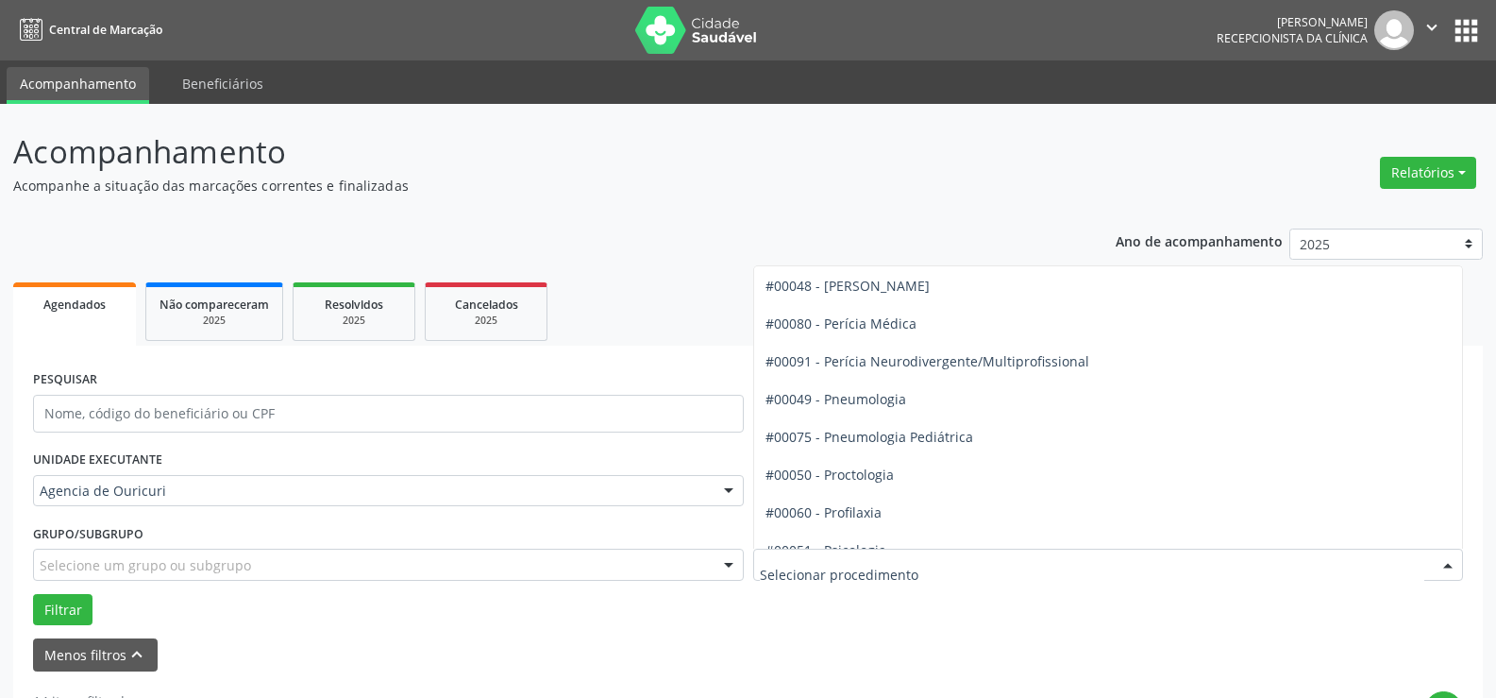
scroll to position [3116, 0]
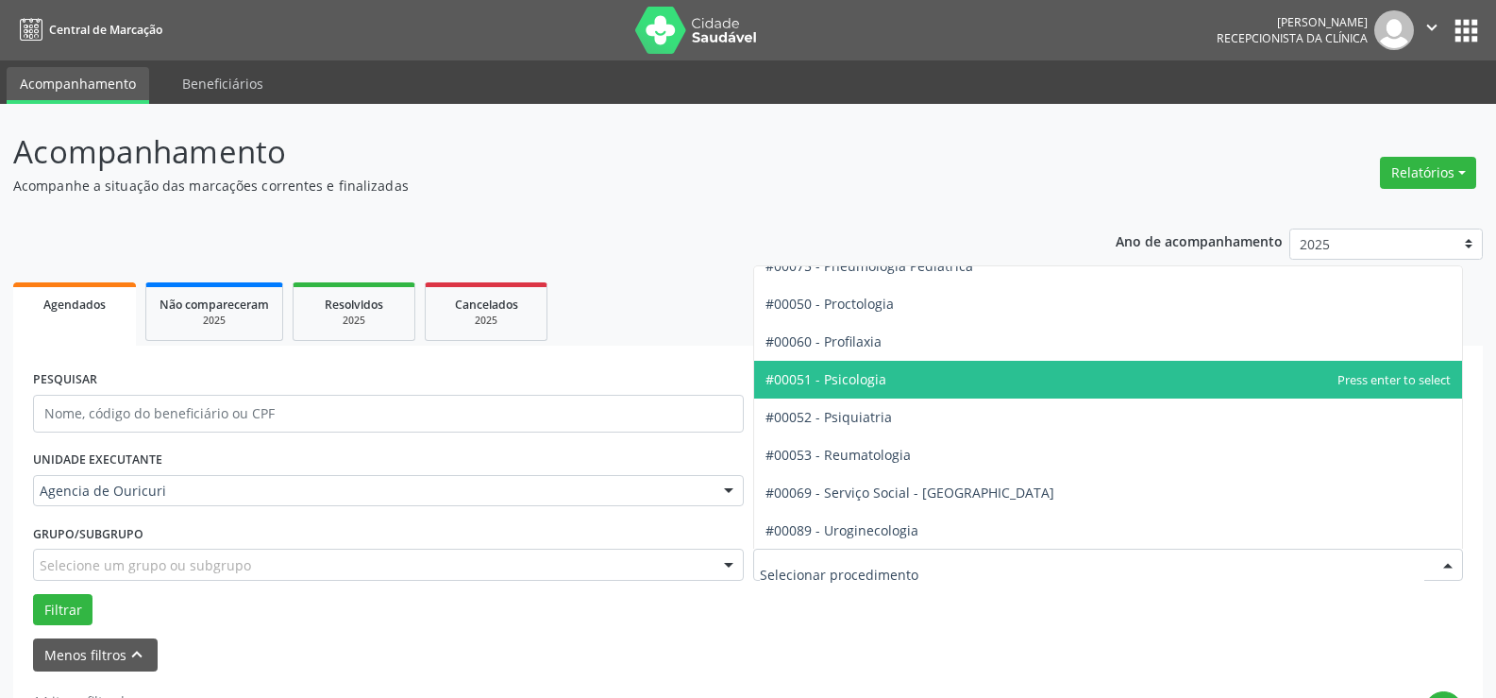
click at [898, 386] on span "#00051 - Psicologia" at bounding box center [1108, 380] width 709 height 38
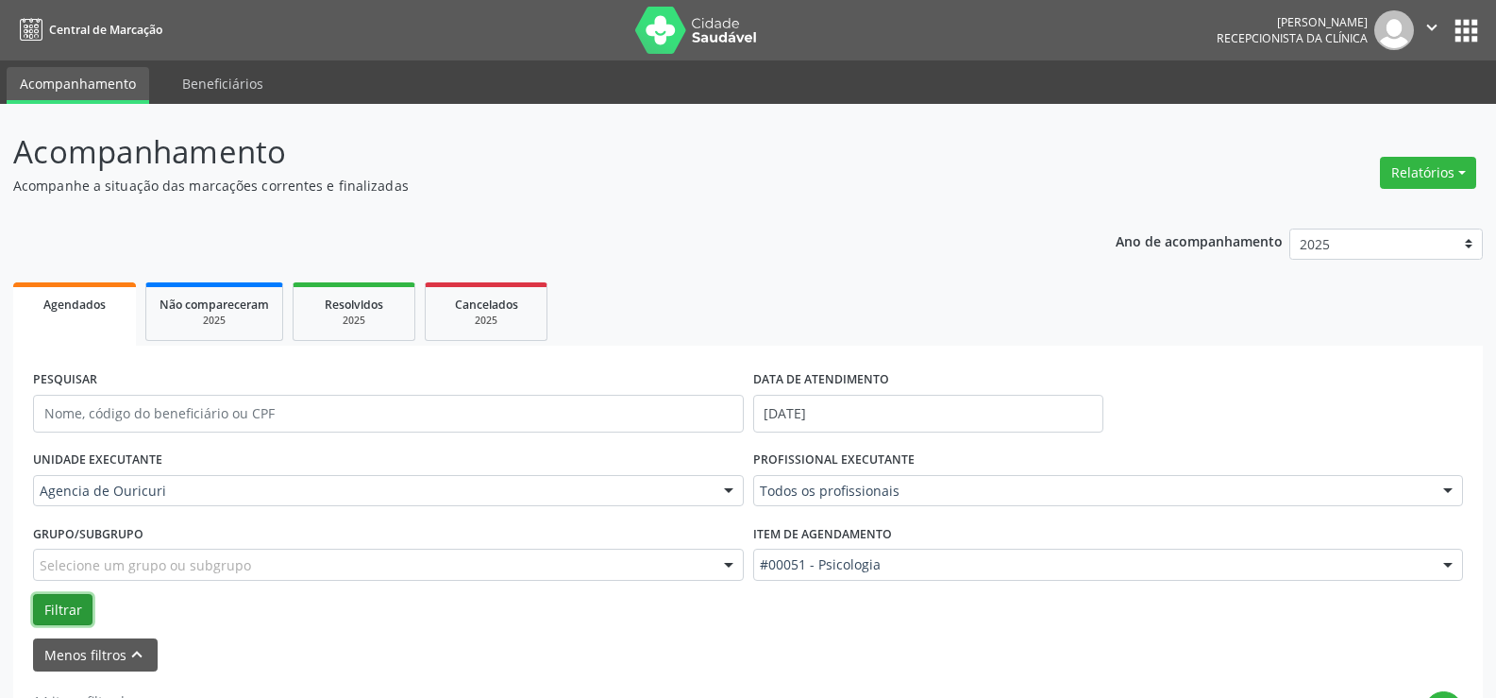
click at [76, 610] on button "Filtrar" at bounding box center [62, 610] width 59 height 32
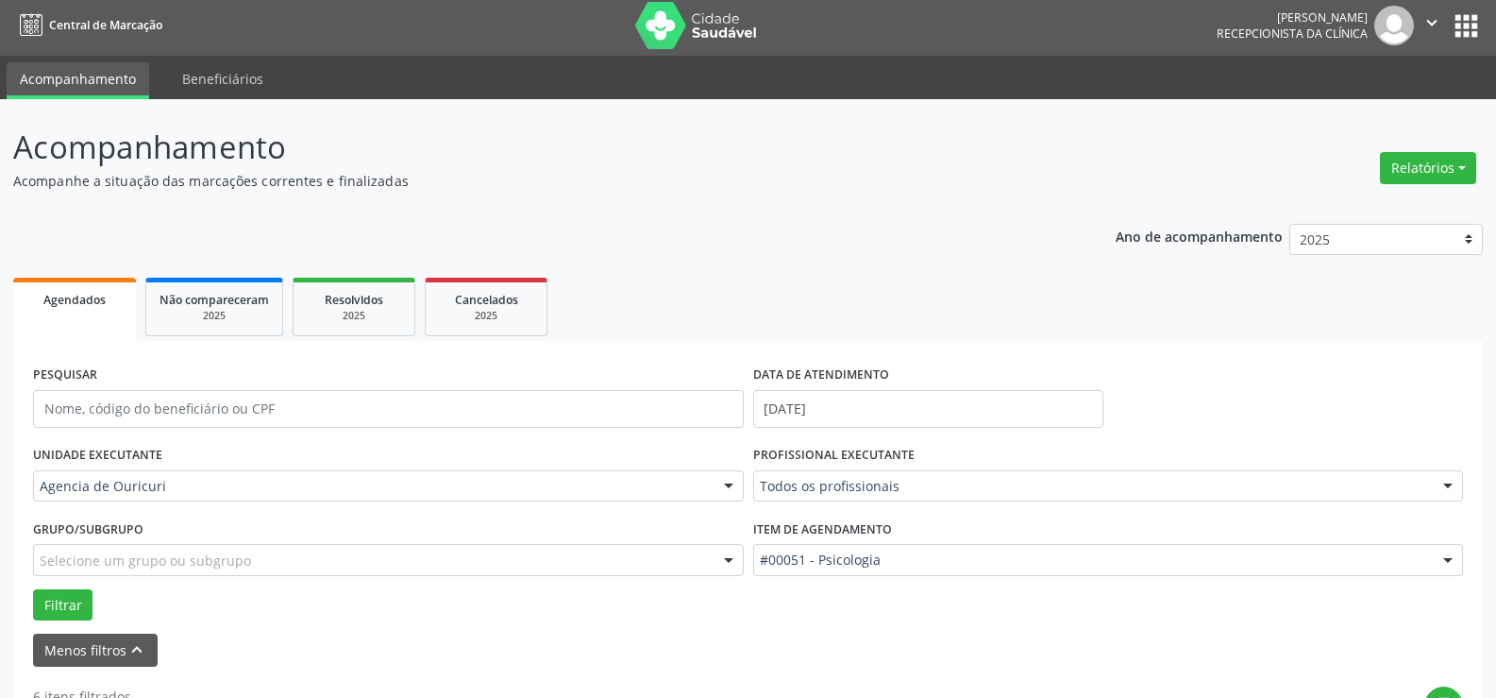
scroll to position [0, 0]
